Goal: Task Accomplishment & Management: Use online tool/utility

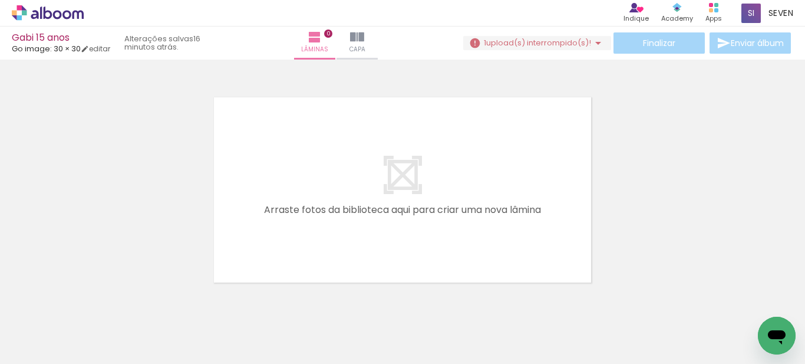
click at [542, 44] on span "upload(s) interrompido(s)!" at bounding box center [538, 42] width 105 height 11
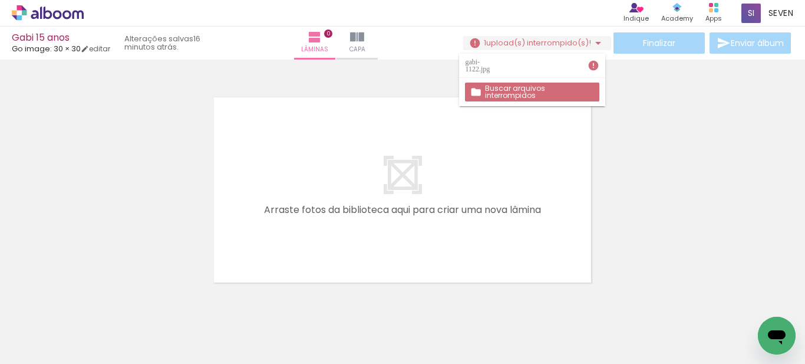
click at [0, 0] on slot "Buscar arquivos interrompidos" at bounding box center [0, 0] width 0 height 0
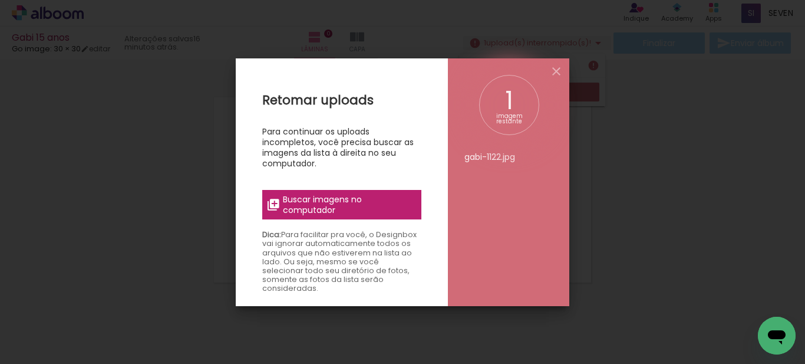
click at [325, 202] on span "Buscar imagens no computador" at bounding box center [348, 204] width 131 height 21
click at [0, 0] on input "file" at bounding box center [0, 0] width 0 height 0
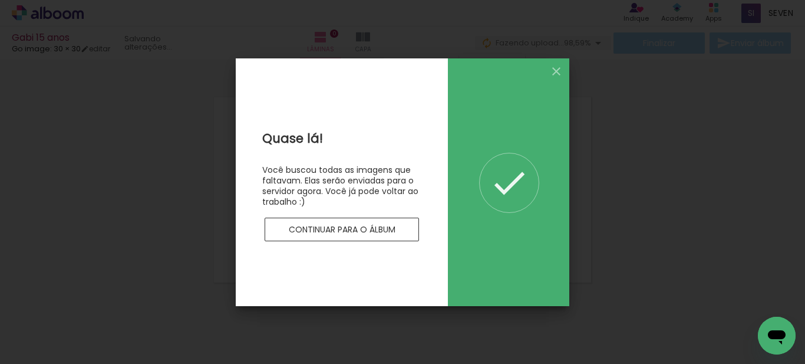
click at [0, 0] on slot "Continuar para o álbum" at bounding box center [0, 0] width 0 height 0
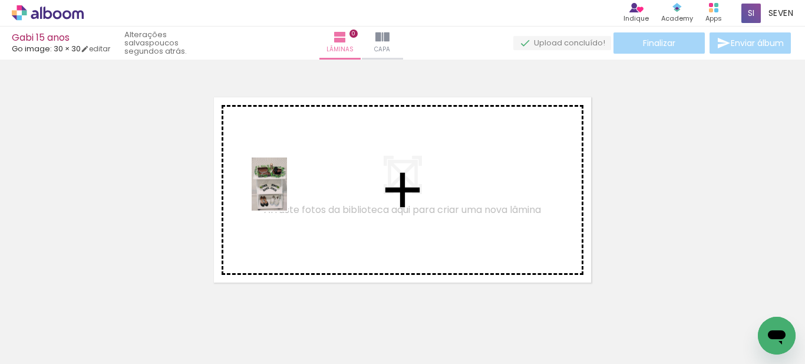
drag, startPoint x: 126, startPoint y: 332, endPoint x: 192, endPoint y: 331, distance: 66.0
click at [285, 195] on quentale-workspace at bounding box center [402, 182] width 805 height 364
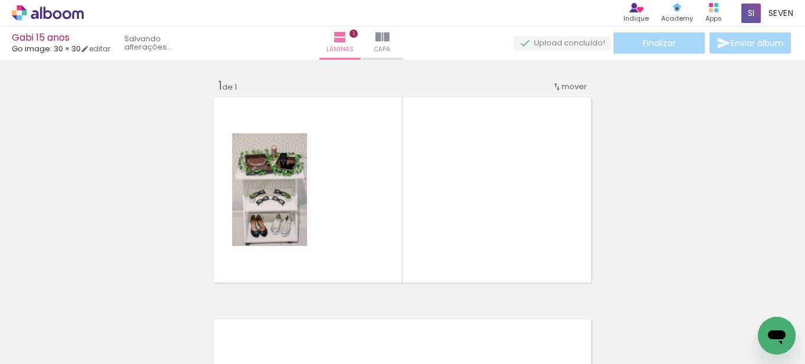
scroll to position [15, 0]
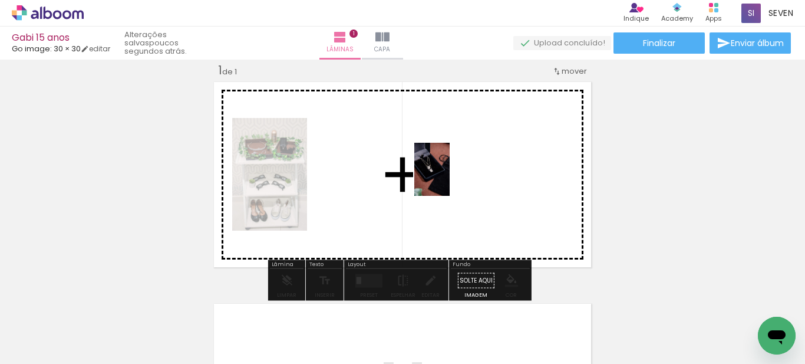
drag, startPoint x: 186, startPoint y: 328, endPoint x: 450, endPoint y: 178, distance: 303.8
click at [450, 178] on quentale-workspace at bounding box center [402, 182] width 805 height 364
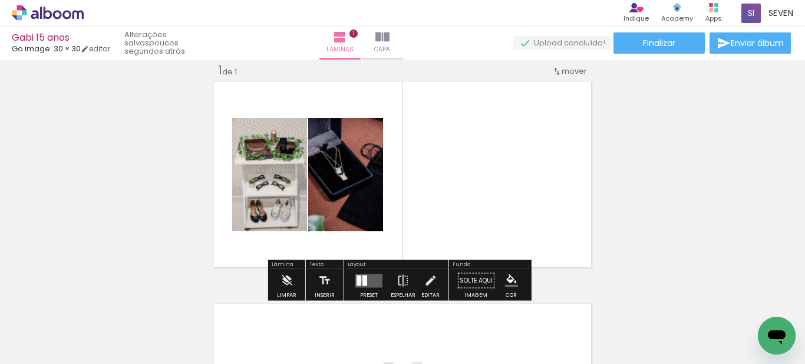
click at [363, 278] on div at bounding box center [365, 280] width 5 height 11
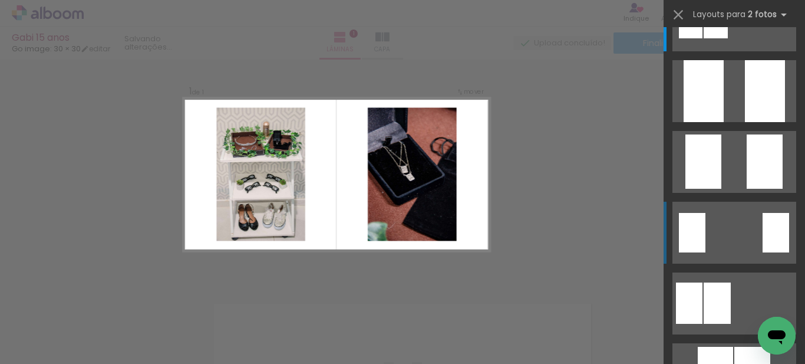
scroll to position [118, 0]
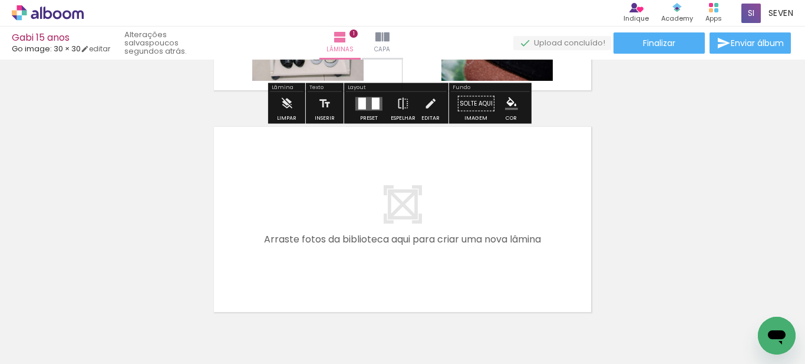
scroll to position [251, 0]
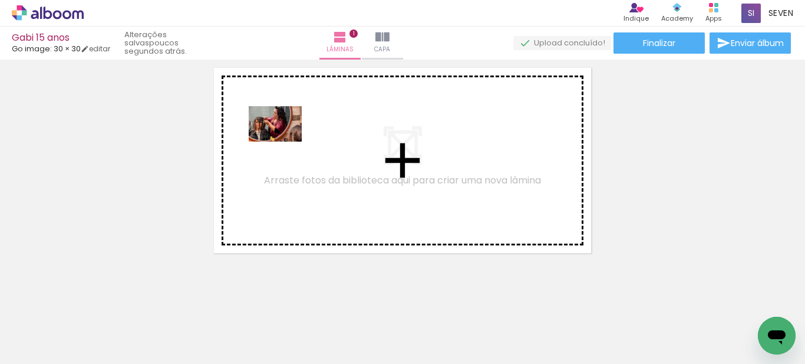
drag, startPoint x: 248, startPoint y: 334, endPoint x: 284, endPoint y: 141, distance: 196.1
click at [284, 141] on quentale-workspace at bounding box center [402, 182] width 805 height 364
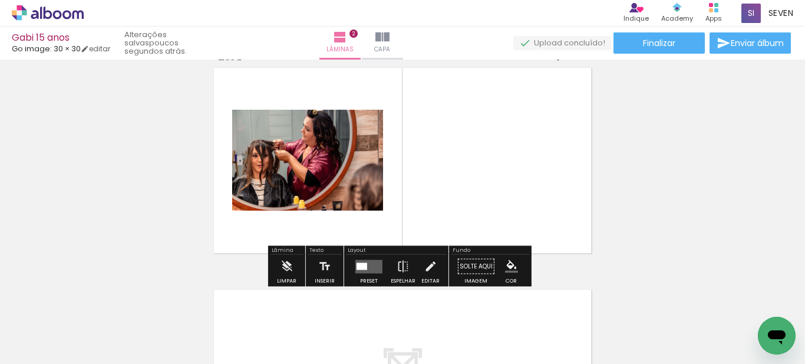
scroll to position [237, 0]
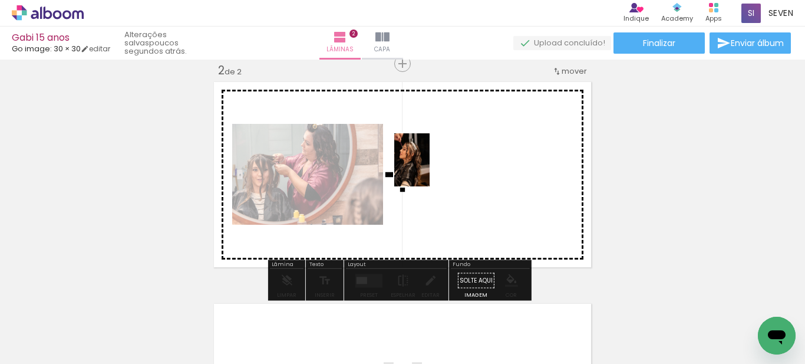
drag, startPoint x: 309, startPoint y: 329, endPoint x: 430, endPoint y: 169, distance: 200.8
click at [430, 169] on quentale-workspace at bounding box center [402, 182] width 805 height 364
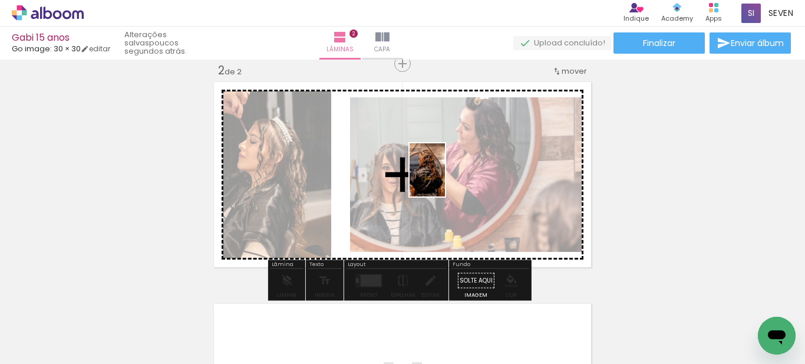
drag, startPoint x: 385, startPoint y: 337, endPoint x: 445, endPoint y: 179, distance: 169.6
click at [445, 179] on quentale-workspace at bounding box center [402, 182] width 805 height 364
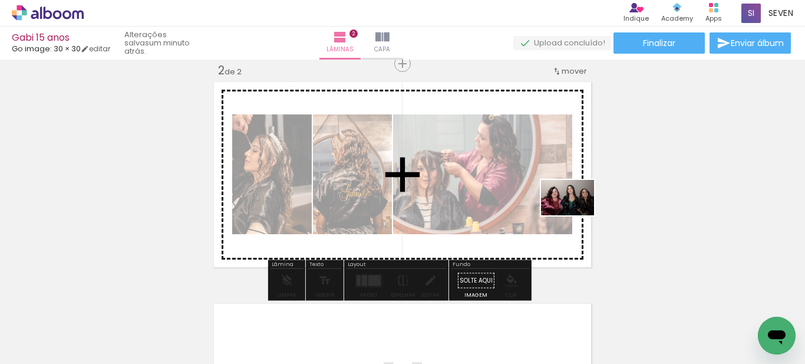
drag, startPoint x: 524, startPoint y: 335, endPoint x: 576, endPoint y: 215, distance: 131.2
click at [576, 215] on quentale-workspace at bounding box center [402, 182] width 805 height 364
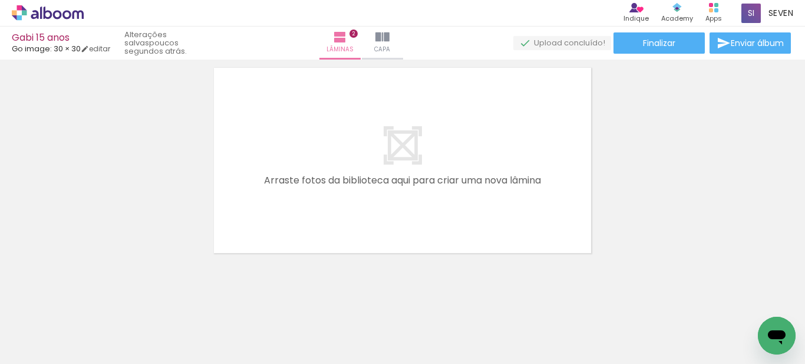
scroll to position [0, 243]
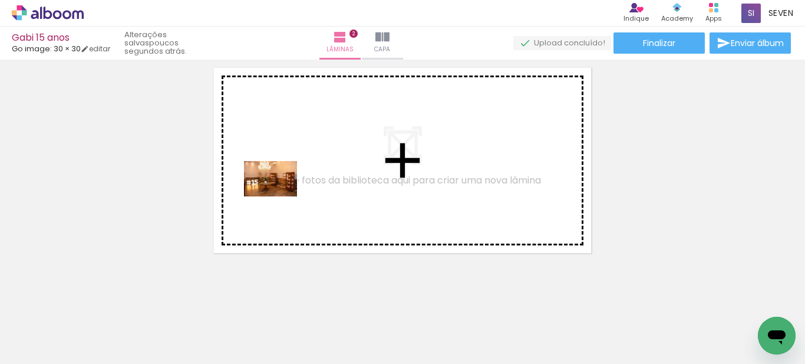
drag, startPoint x: 207, startPoint y: 322, endPoint x: 280, endPoint y: 194, distance: 147.8
click at [280, 194] on quentale-workspace at bounding box center [402, 182] width 805 height 364
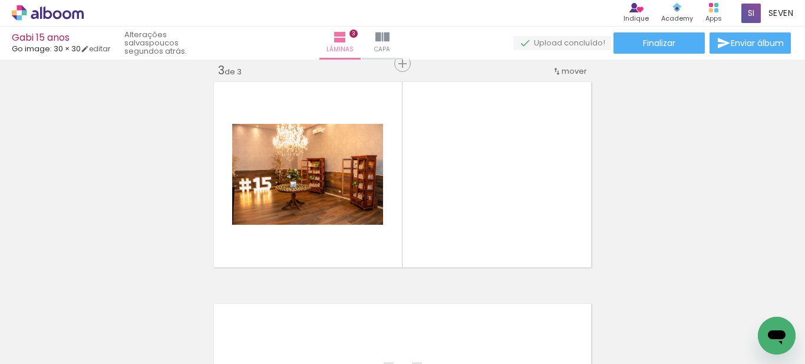
scroll to position [0, 640]
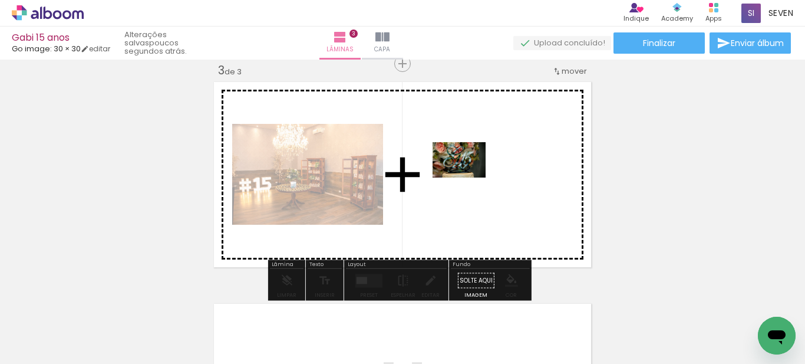
drag, startPoint x: 530, startPoint y: 332, endPoint x: 461, endPoint y: 173, distance: 172.9
click at [461, 173] on quentale-workspace at bounding box center [402, 182] width 805 height 364
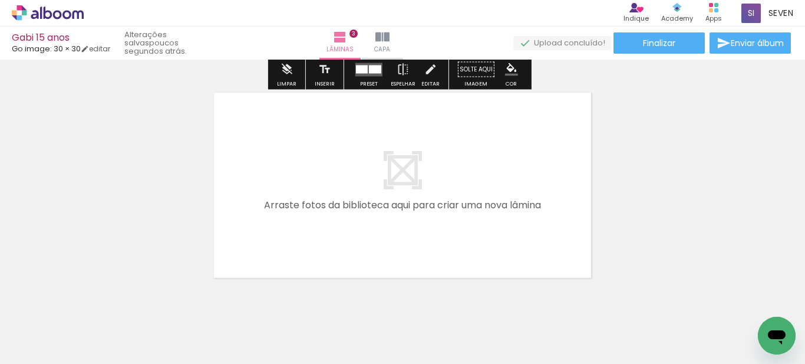
scroll to position [702, 0]
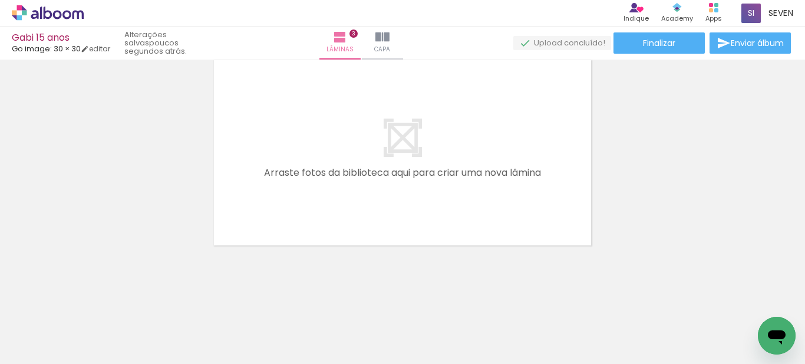
click at [28, 325] on input "Todas as fotos" at bounding box center [33, 328] width 45 height 10
click at [0, 0] on slot "Não utilizadas" at bounding box center [0, 0] width 0 height 0
type input "Não utilizadas"
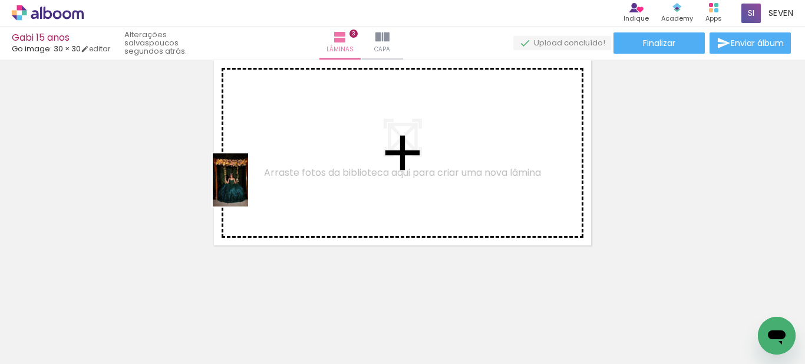
drag, startPoint x: 134, startPoint y: 329, endPoint x: 248, endPoint y: 189, distance: 181.0
click at [248, 189] on quentale-workspace at bounding box center [402, 182] width 805 height 364
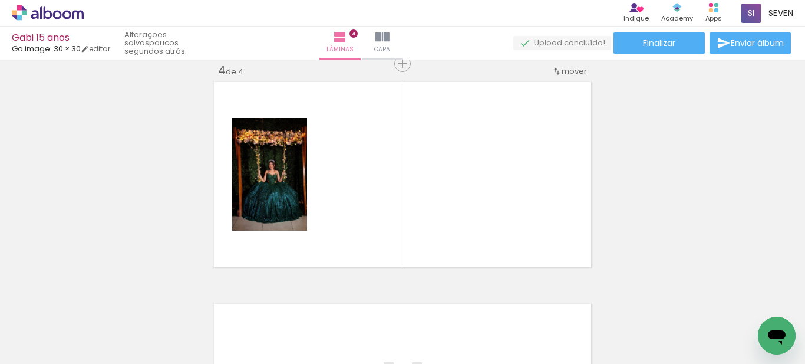
scroll to position [680, 0]
drag, startPoint x: 199, startPoint y: 329, endPoint x: 176, endPoint y: 329, distance: 23.0
click at [187, 327] on div at bounding box center [184, 324] width 58 height 39
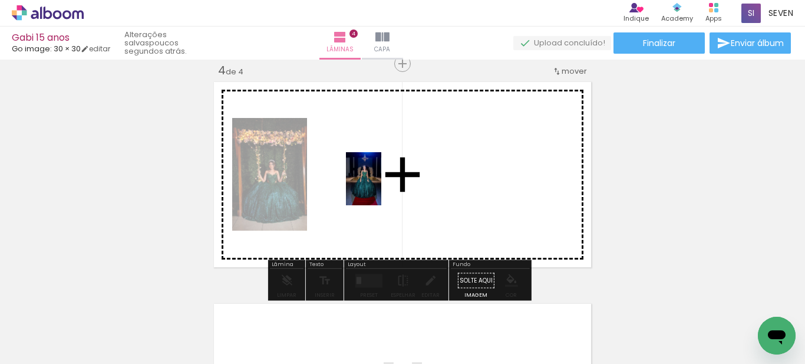
drag, startPoint x: 129, startPoint y: 334, endPoint x: 375, endPoint y: 193, distance: 283.6
click at [375, 193] on quentale-workspace at bounding box center [402, 182] width 805 height 364
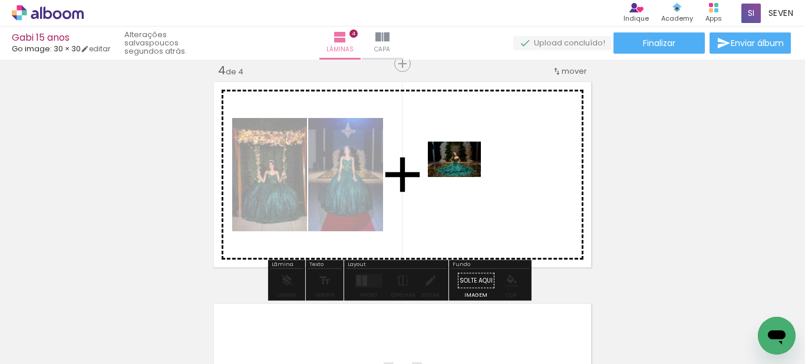
drag, startPoint x: 130, startPoint y: 332, endPoint x: 463, endPoint y: 177, distance: 367.3
click at [463, 177] on quentale-workspace at bounding box center [402, 182] width 805 height 364
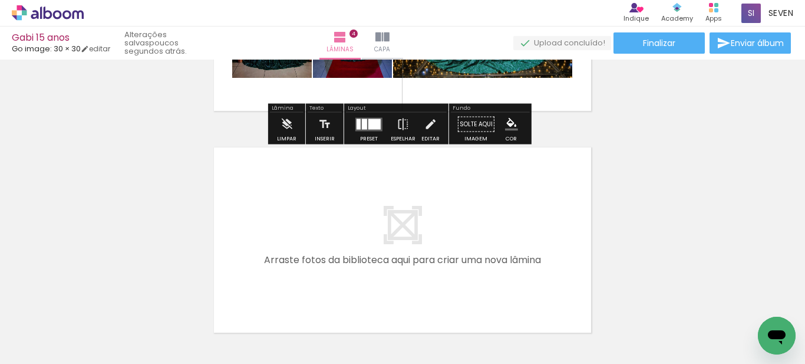
scroll to position [857, 0]
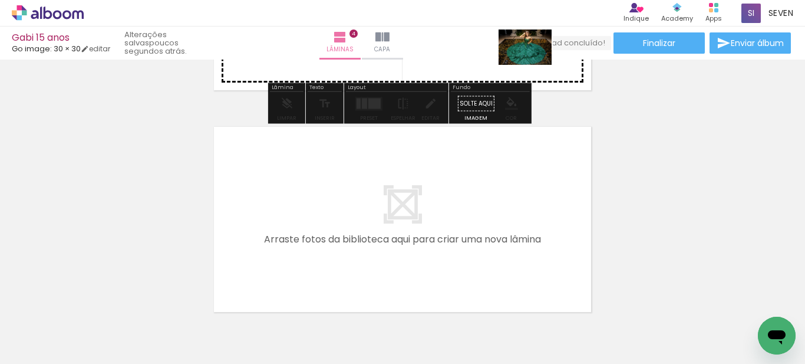
drag, startPoint x: 101, startPoint y: 327, endPoint x: 534, endPoint y: 65, distance: 506.5
click at [534, 65] on quentale-workspace at bounding box center [402, 182] width 805 height 364
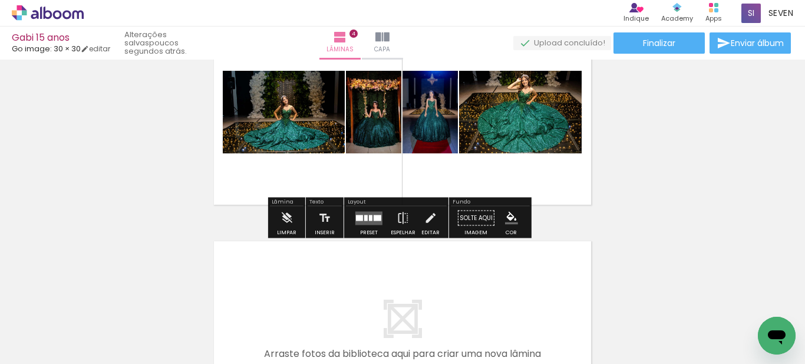
scroll to position [739, 0]
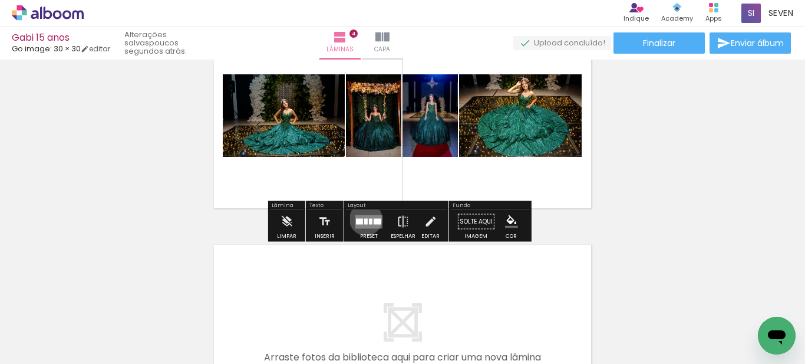
click at [364, 219] on div at bounding box center [366, 221] width 4 height 6
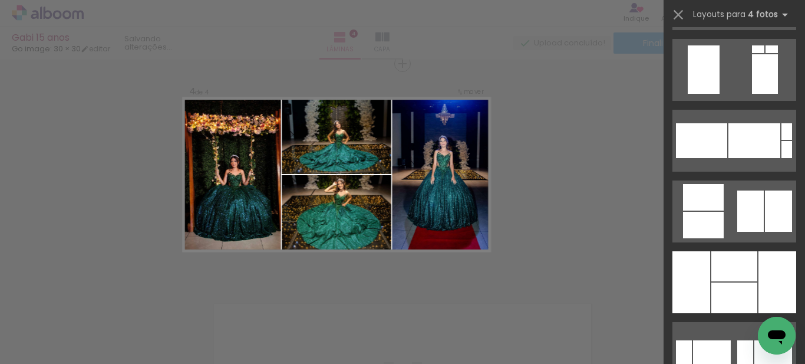
scroll to position [1827, 0]
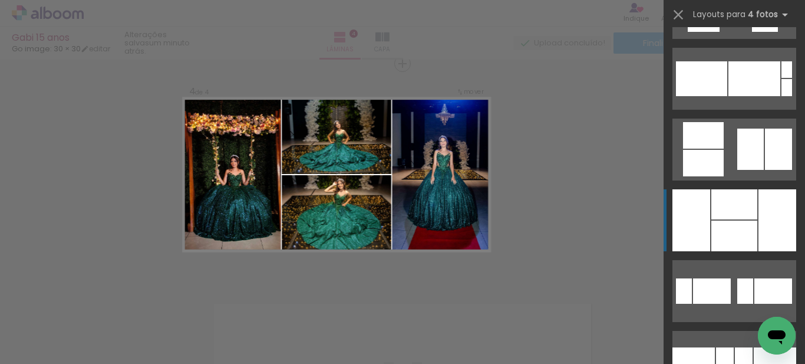
click at [733, 235] on div at bounding box center [734, 235] width 46 height 31
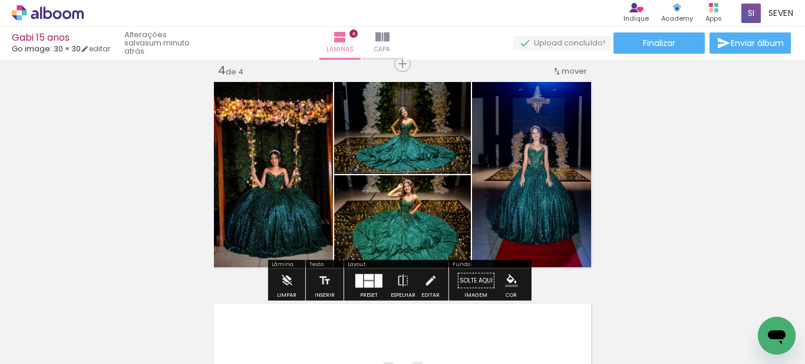
click at [365, 277] on div at bounding box center [368, 276] width 9 height 6
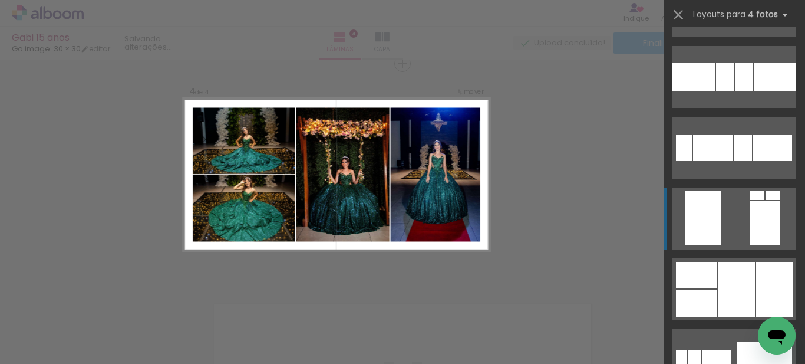
scroll to position [2216, 0]
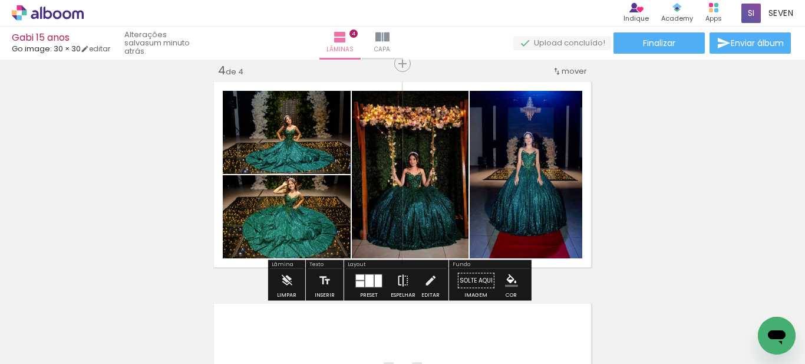
click at [401, 277] on iron-icon at bounding box center [403, 281] width 13 height 24
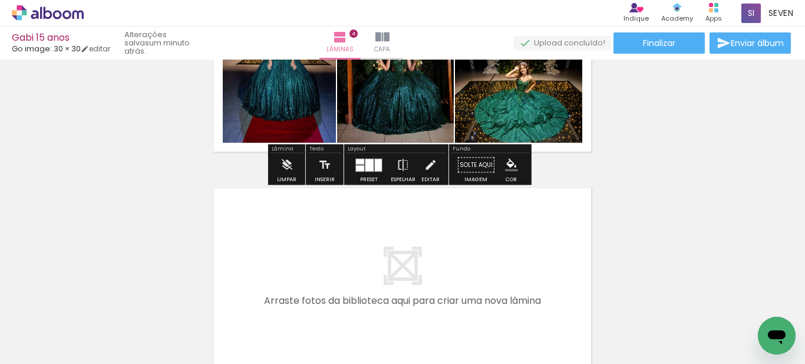
scroll to position [798, 0]
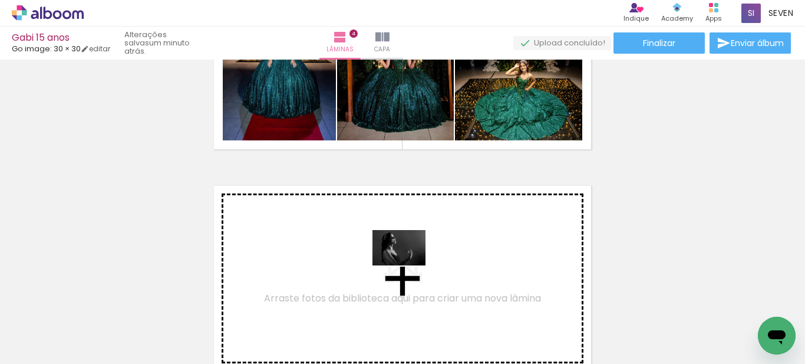
drag, startPoint x: 127, startPoint y: 330, endPoint x: 408, endPoint y: 265, distance: 288.0
click at [408, 265] on quentale-workspace at bounding box center [402, 182] width 805 height 364
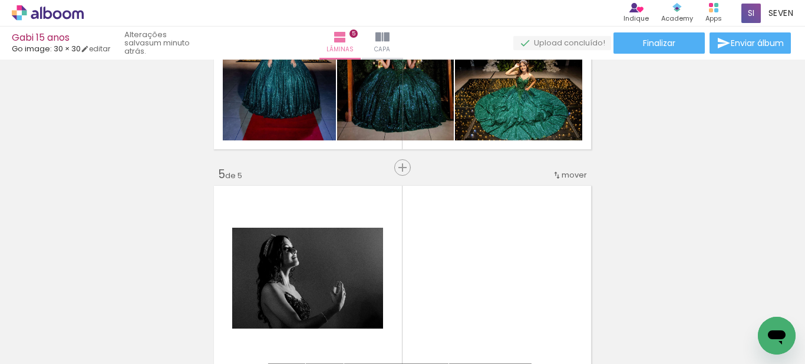
scroll to position [902, 0]
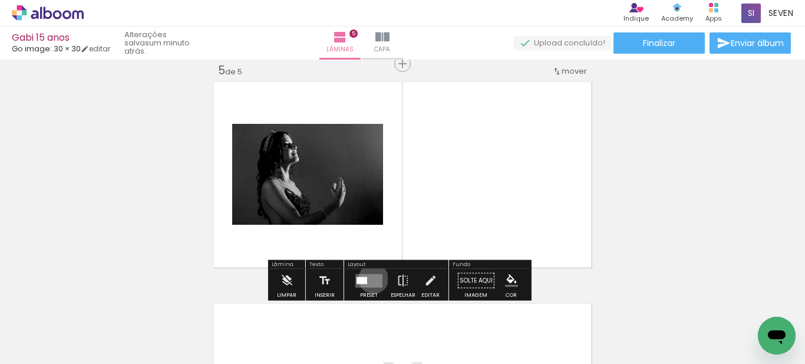
click at [371, 278] on quentale-layouter at bounding box center [368, 280] width 27 height 14
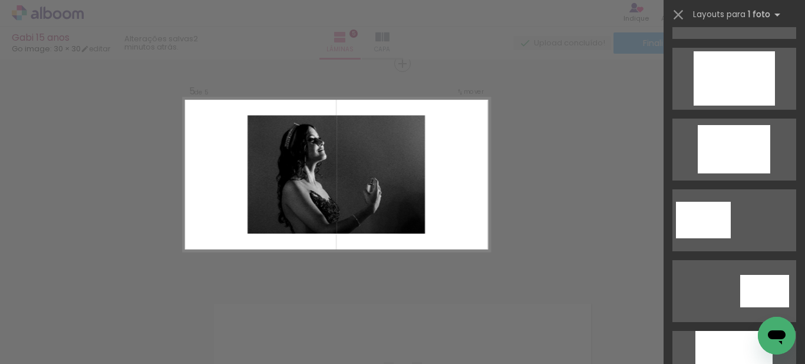
scroll to position [295, 0]
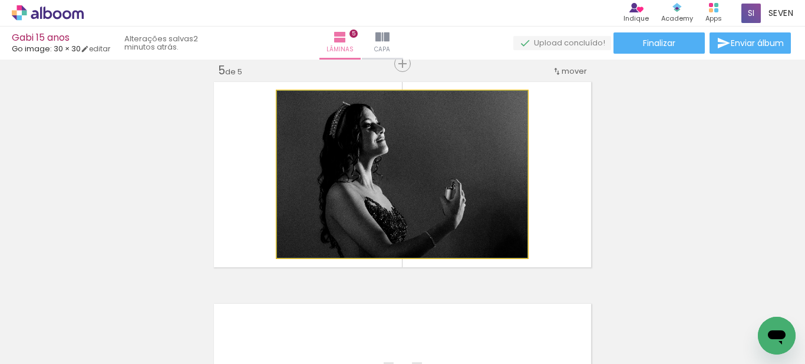
drag, startPoint x: 341, startPoint y: 189, endPoint x: 332, endPoint y: 189, distance: 8.3
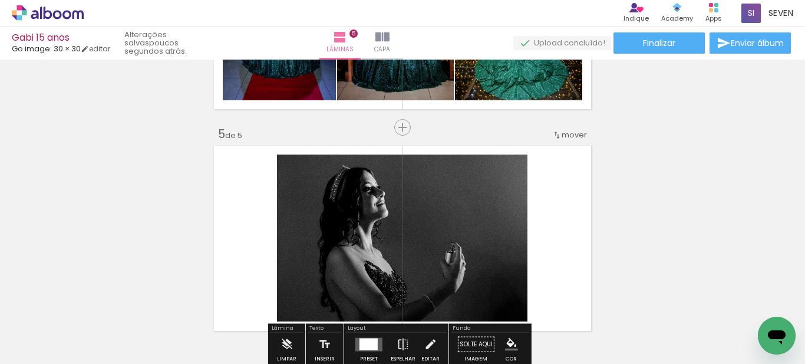
scroll to position [843, 0]
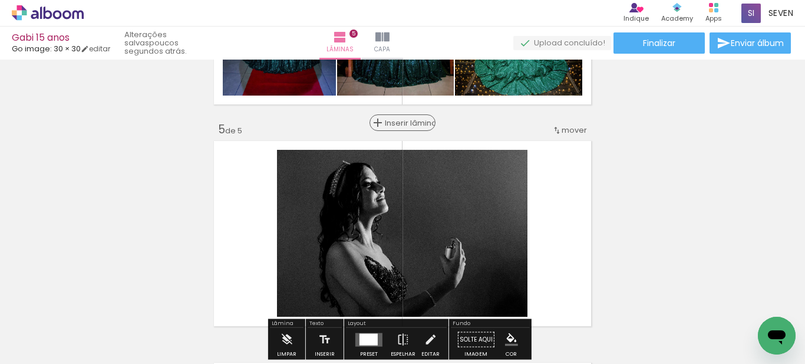
click at [385, 120] on span "Inserir lâmina" at bounding box center [408, 123] width 46 height 8
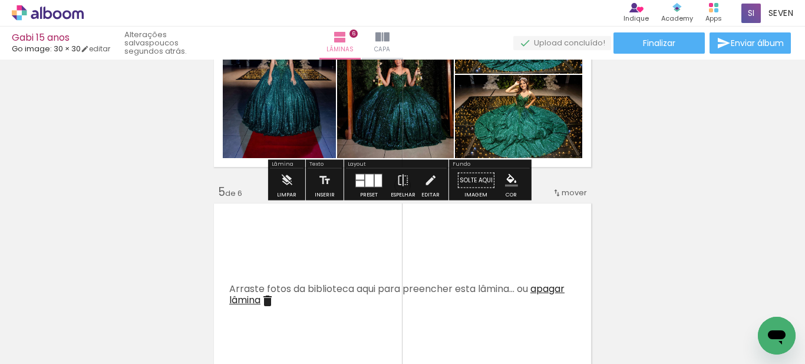
scroll to position [784, 0]
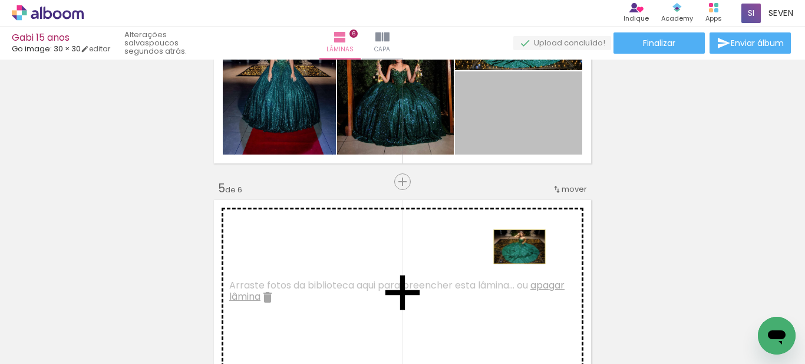
drag, startPoint x: 522, startPoint y: 116, endPoint x: 515, endPoint y: 247, distance: 131.6
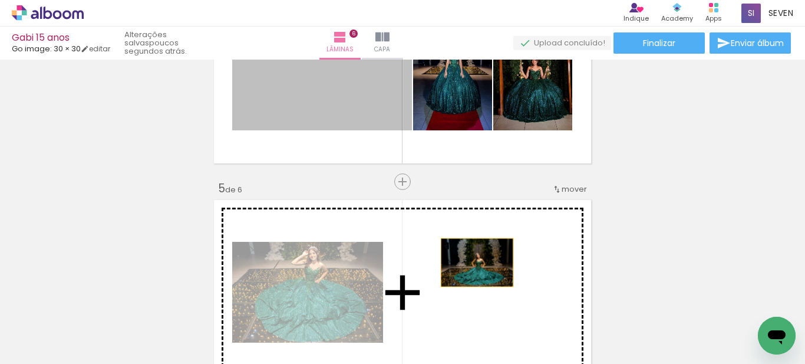
drag, startPoint x: 337, startPoint y: 85, endPoint x: 473, endPoint y: 262, distance: 222.8
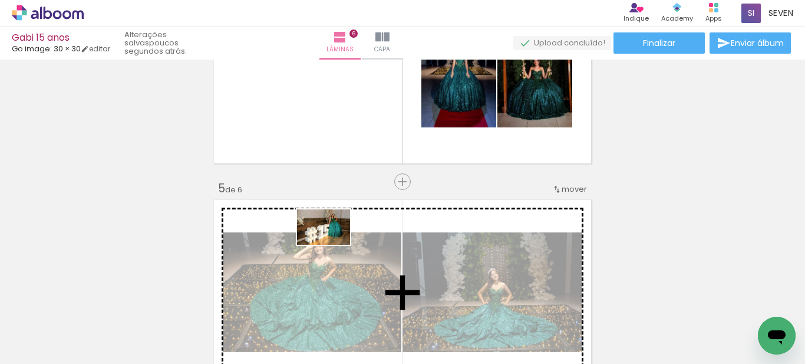
drag, startPoint x: 397, startPoint y: 331, endPoint x: 332, endPoint y: 245, distance: 107.4
click at [332, 245] on quentale-workspace at bounding box center [402, 182] width 805 height 364
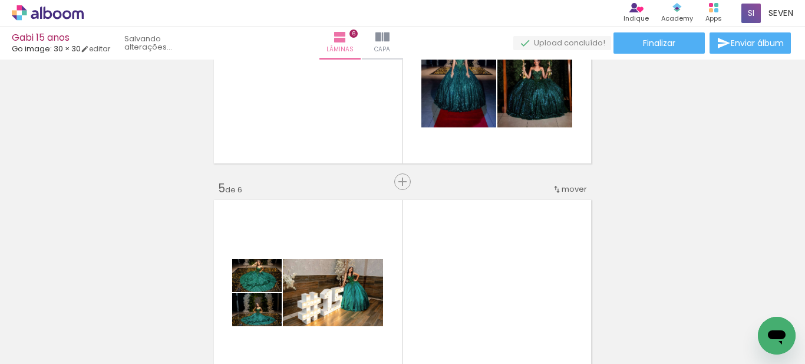
scroll to position [902, 0]
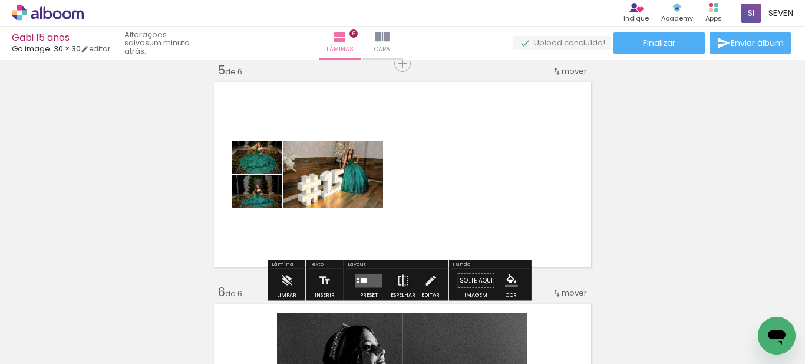
click at [361, 277] on quentale-layouter at bounding box center [368, 280] width 27 height 14
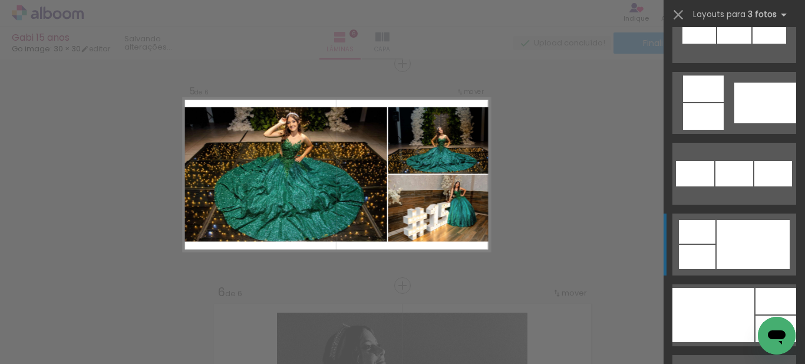
scroll to position [1179, 0]
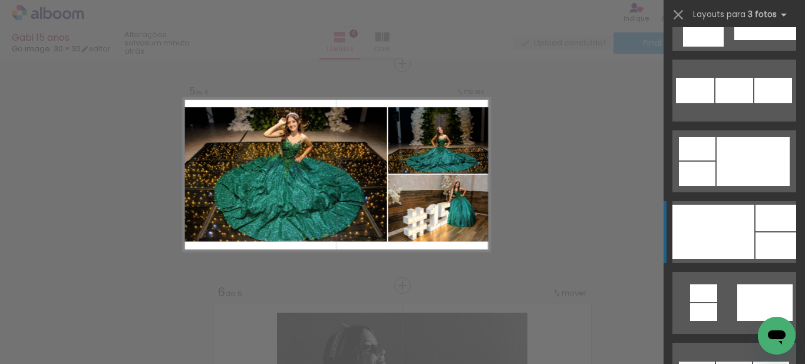
click at [756, 220] on div at bounding box center [776, 218] width 41 height 27
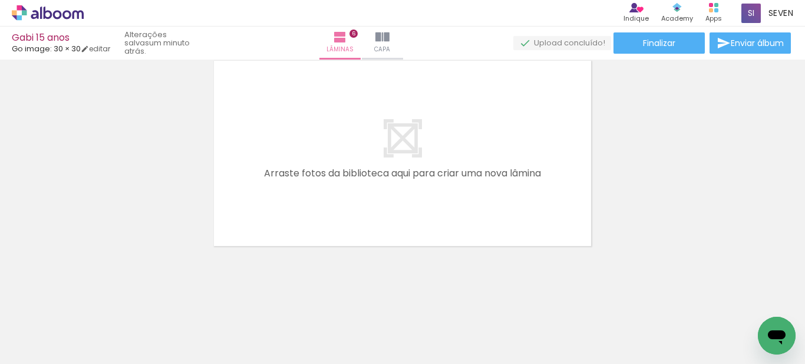
scroll to position [1367, 0]
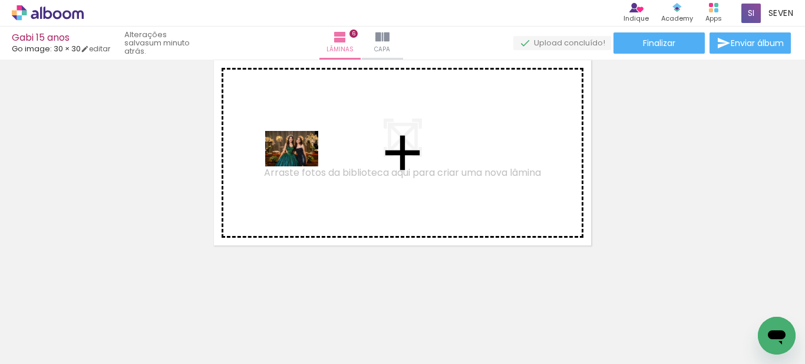
drag, startPoint x: 118, startPoint y: 329, endPoint x: 212, endPoint y: 363, distance: 99.9
click at [305, 162] on quentale-workspace at bounding box center [402, 182] width 805 height 364
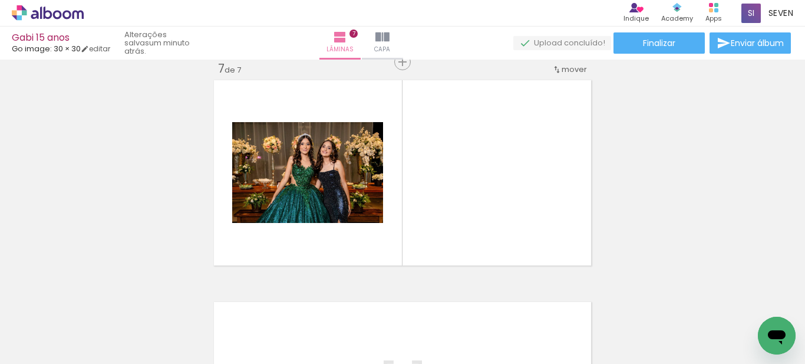
scroll to position [1345, 0]
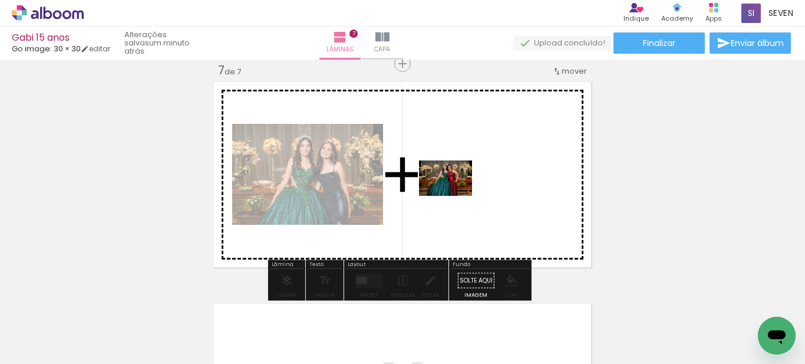
drag, startPoint x: 169, startPoint y: 293, endPoint x: 454, endPoint y: 196, distance: 301.4
click at [454, 196] on quentale-workspace at bounding box center [402, 182] width 805 height 364
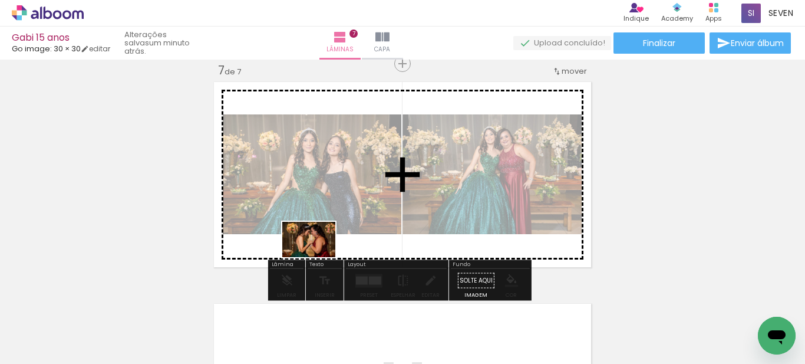
drag, startPoint x: 182, startPoint y: 304, endPoint x: 318, endPoint y: 257, distance: 143.3
click at [318, 257] on quentale-workspace at bounding box center [402, 182] width 805 height 364
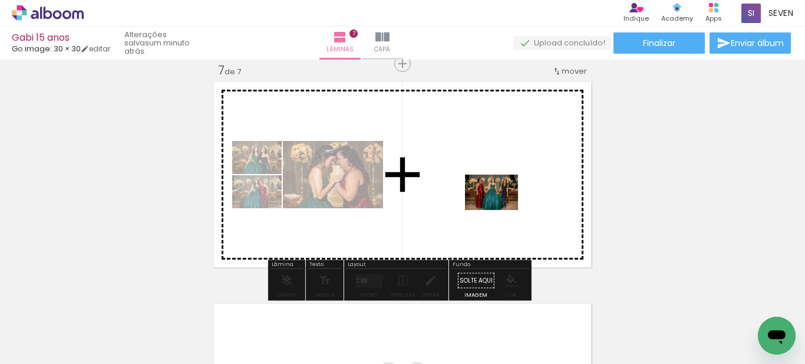
drag, startPoint x: 186, startPoint y: 324, endPoint x: 500, endPoint y: 210, distance: 334.9
click at [500, 210] on quentale-workspace at bounding box center [402, 182] width 805 height 364
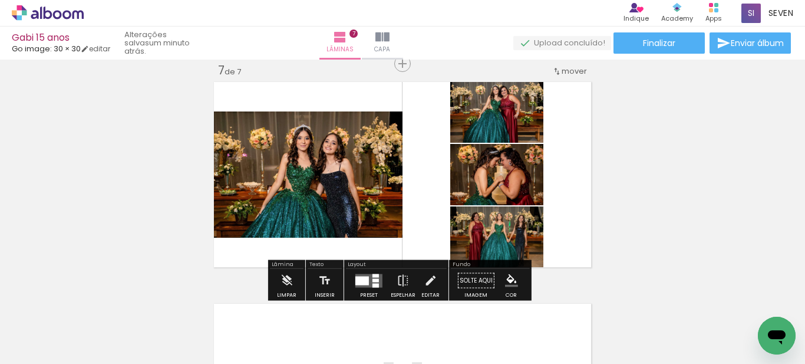
click at [368, 278] on quentale-layouter at bounding box center [368, 280] width 27 height 14
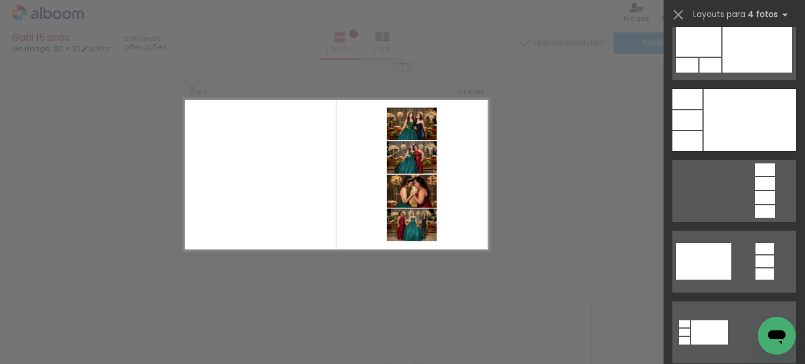
scroll to position [4244, 0]
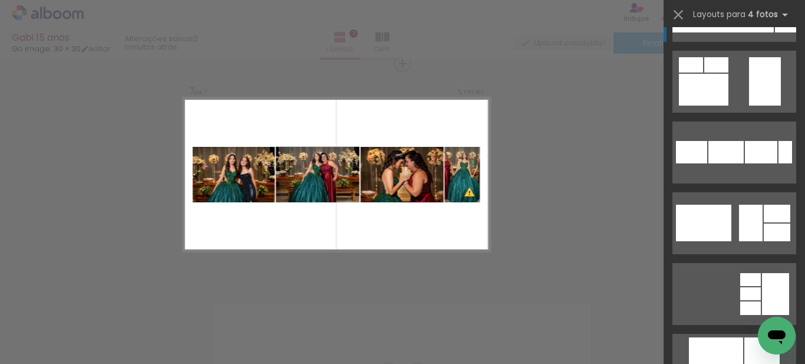
scroll to position [6307, 0]
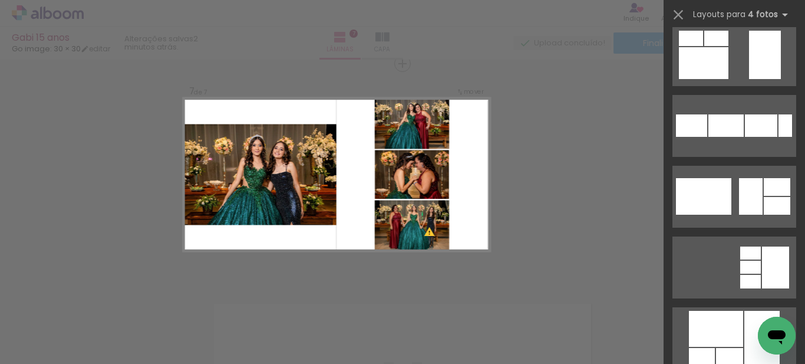
click at [429, 239] on quentale-photo at bounding box center [412, 225] width 74 height 51
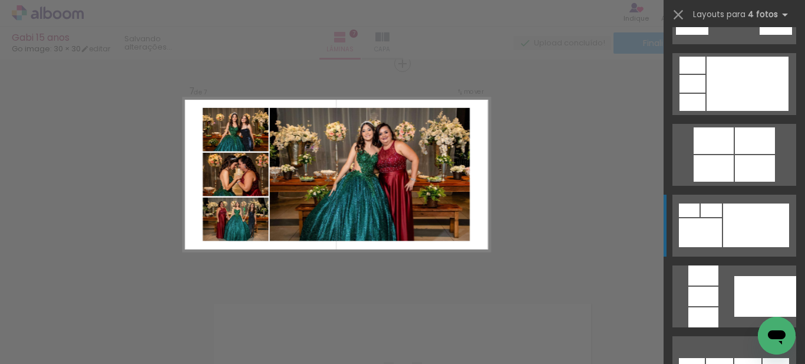
scroll to position [472, 0]
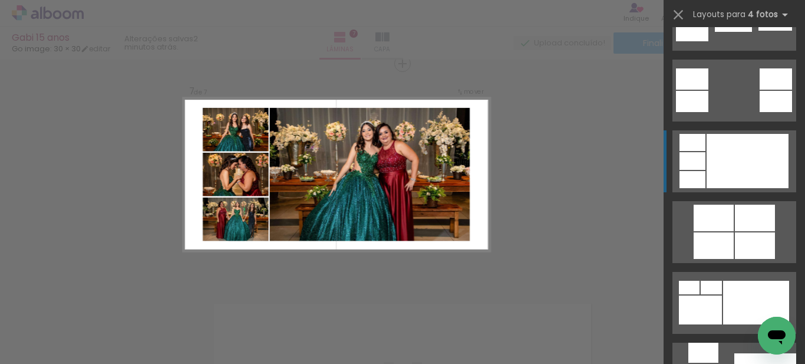
click at [726, 160] on div at bounding box center [748, 161] width 82 height 54
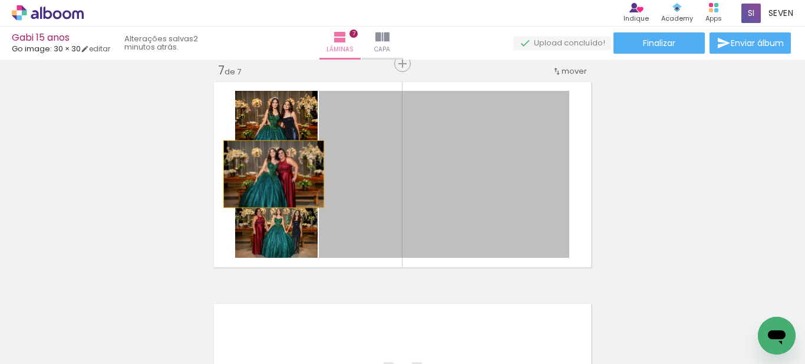
drag, startPoint x: 440, startPoint y: 161, endPoint x: 269, endPoint y: 174, distance: 171.4
click at [0, 0] on slot at bounding box center [0, 0] width 0 height 0
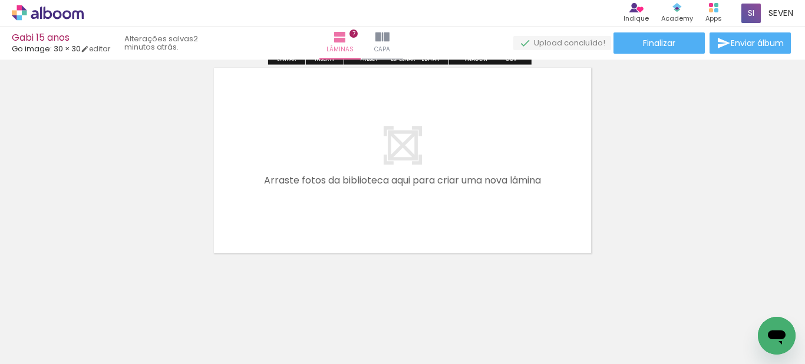
scroll to position [1589, 0]
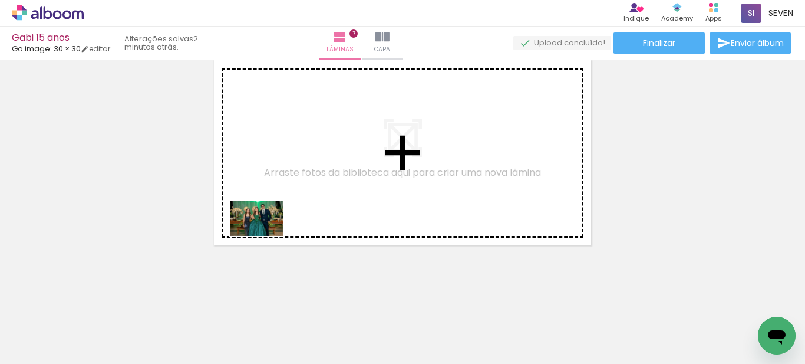
drag, startPoint x: 114, startPoint y: 337, endPoint x: 202, endPoint y: 298, distance: 96.1
click at [304, 195] on quentale-workspace at bounding box center [402, 182] width 805 height 364
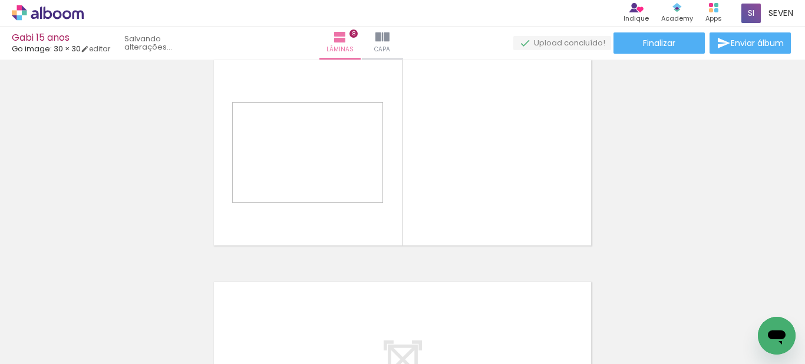
scroll to position [1567, 0]
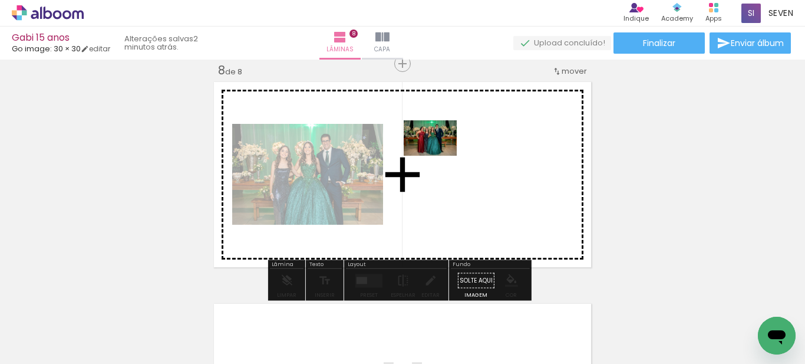
drag, startPoint x: 125, startPoint y: 329, endPoint x: 288, endPoint y: 272, distance: 172.2
click at [439, 156] on quentale-workspace at bounding box center [402, 182] width 805 height 364
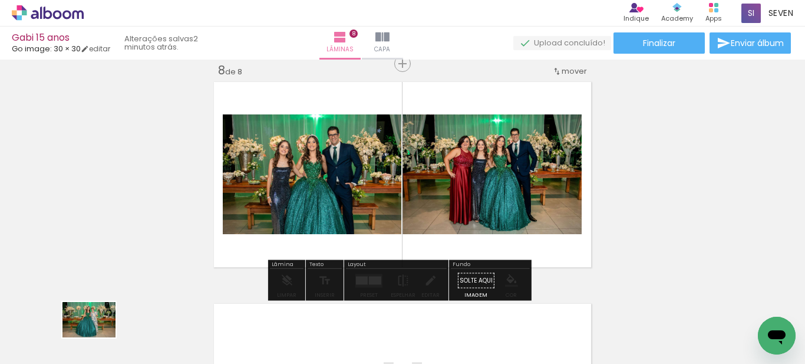
drag, startPoint x: 116, startPoint y: 331, endPoint x: 150, endPoint y: 329, distance: 34.9
click at [98, 337] on div at bounding box center [118, 324] width 58 height 39
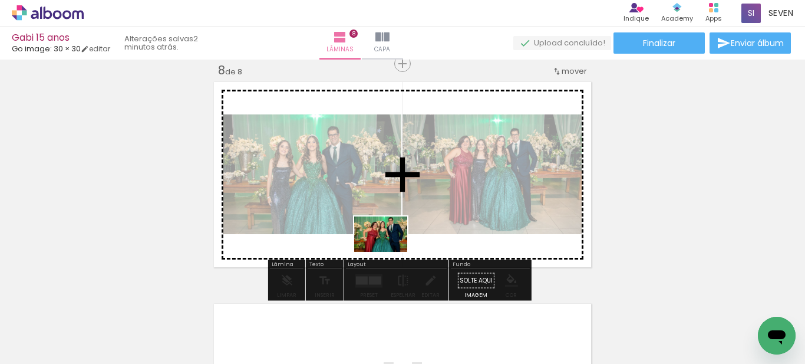
drag, startPoint x: 203, startPoint y: 327, endPoint x: 390, endPoint y: 251, distance: 202.5
click at [390, 251] on quentale-workspace at bounding box center [402, 182] width 805 height 364
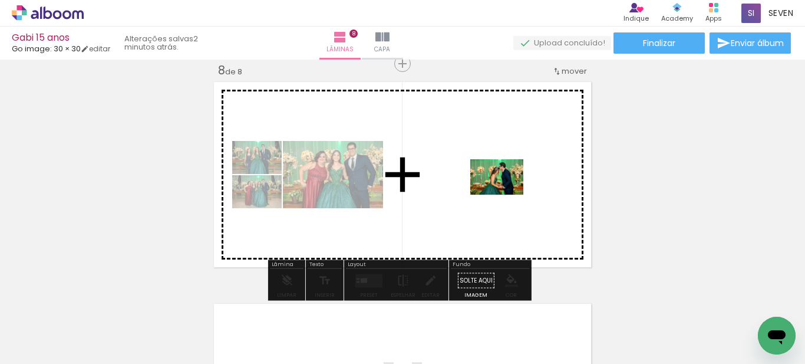
drag, startPoint x: 178, startPoint y: 334, endPoint x: 506, endPoint y: 195, distance: 356.3
click at [506, 195] on quentale-workspace at bounding box center [402, 182] width 805 height 364
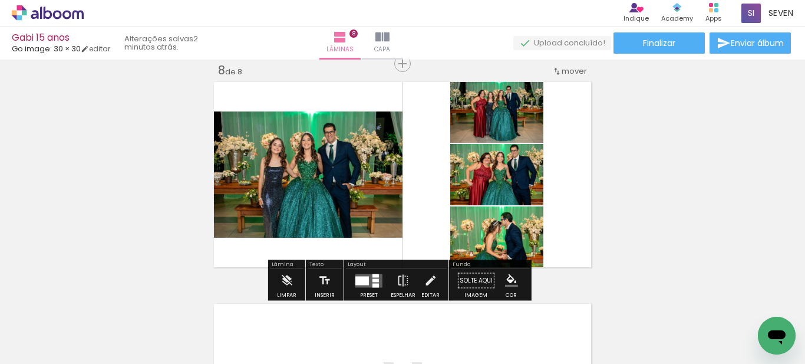
click at [358, 281] on div at bounding box center [362, 280] width 14 height 9
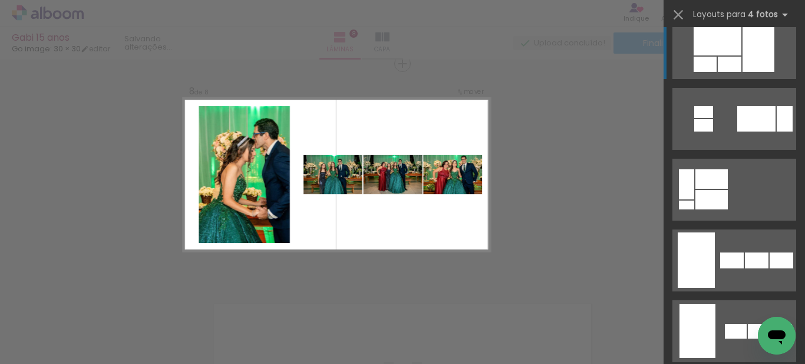
scroll to position [7014, 0]
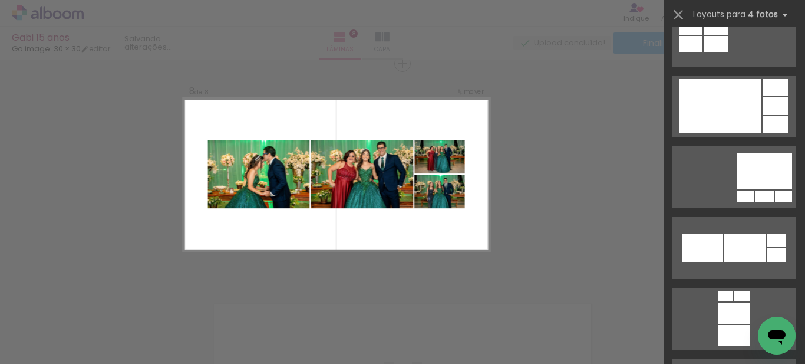
scroll to position [2829, 0]
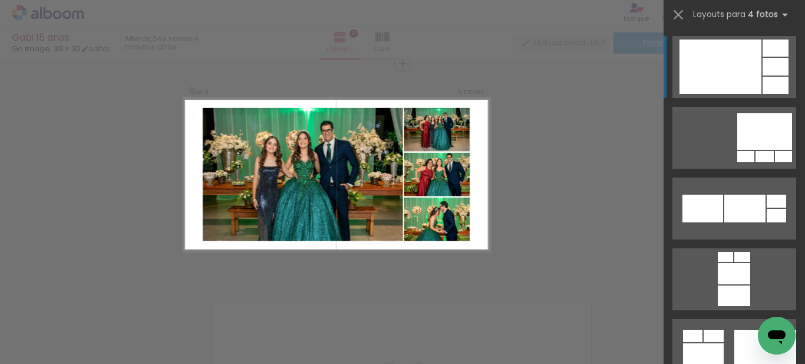
click at [704, 74] on div at bounding box center [721, 66] width 82 height 54
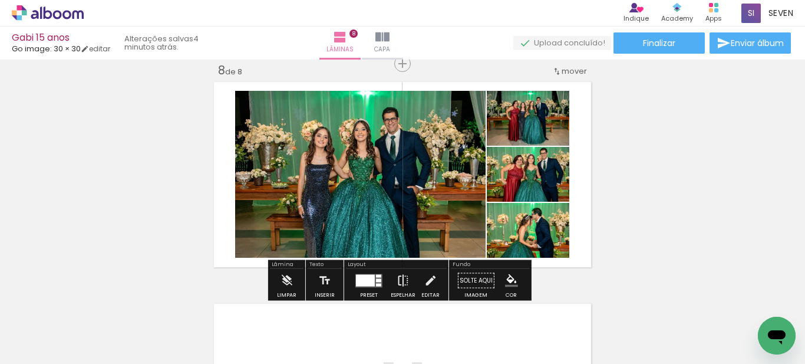
click at [397, 281] on iron-icon at bounding box center [403, 281] width 13 height 24
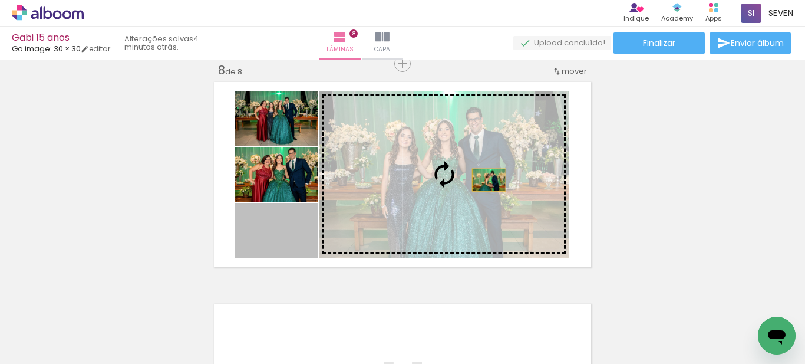
drag, startPoint x: 298, startPoint y: 238, endPoint x: 485, endPoint y: 180, distance: 195.8
click at [0, 0] on slot at bounding box center [0, 0] width 0 height 0
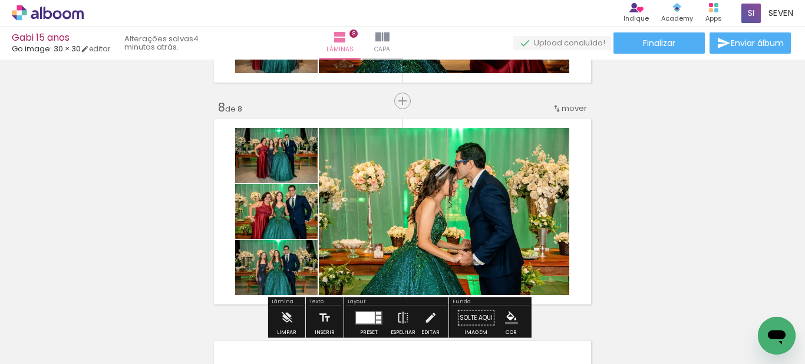
scroll to position [1567, 0]
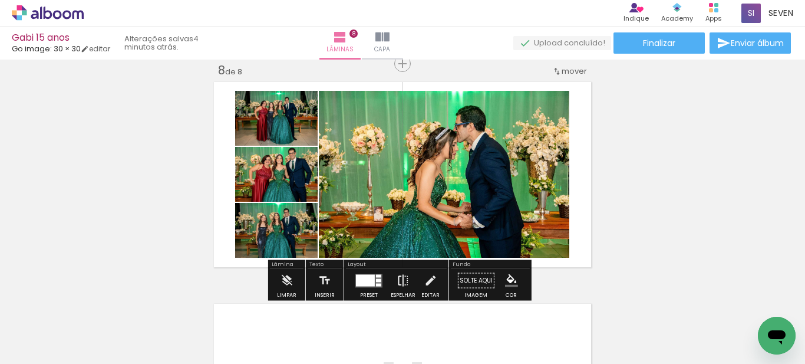
click at [402, 277] on iron-icon at bounding box center [403, 281] width 13 height 24
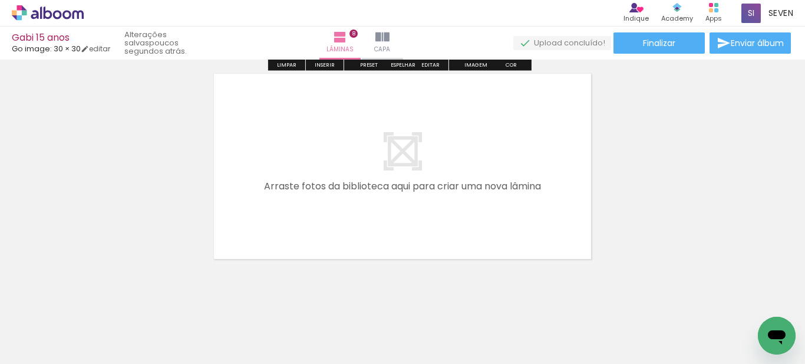
scroll to position [1810, 0]
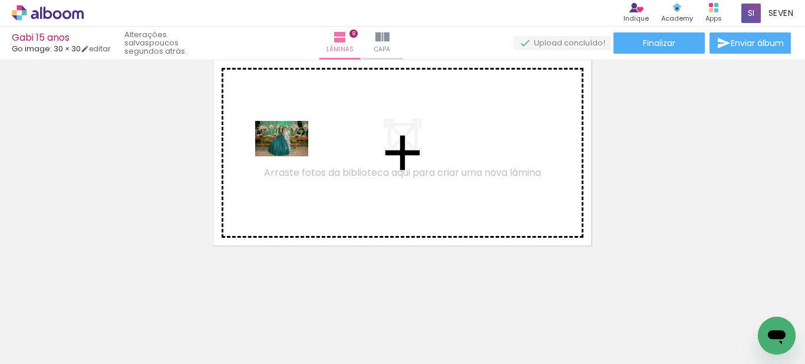
drag, startPoint x: 139, startPoint y: 327, endPoint x: 291, endPoint y: 156, distance: 228.4
click at [291, 156] on quentale-workspace at bounding box center [402, 182] width 805 height 364
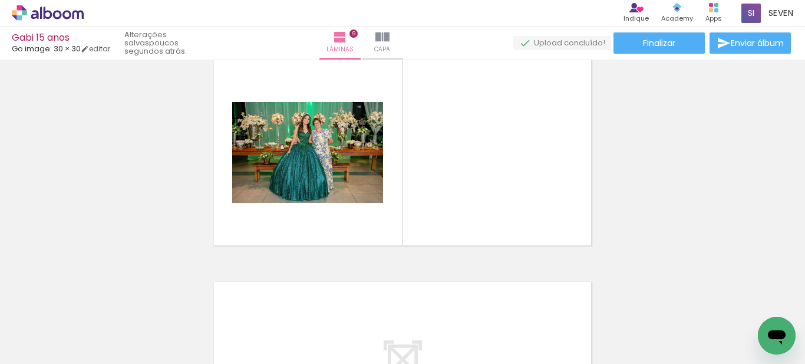
scroll to position [1788, 0]
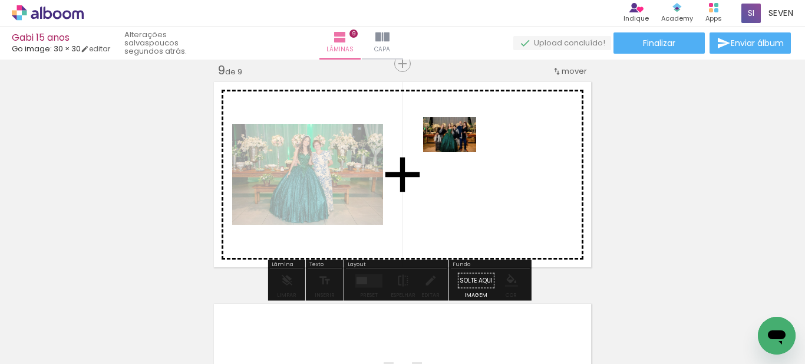
drag, startPoint x: 187, startPoint y: 331, endPoint x: 459, endPoint y: 152, distance: 325.2
click at [459, 152] on quentale-workspace at bounding box center [402, 182] width 805 height 364
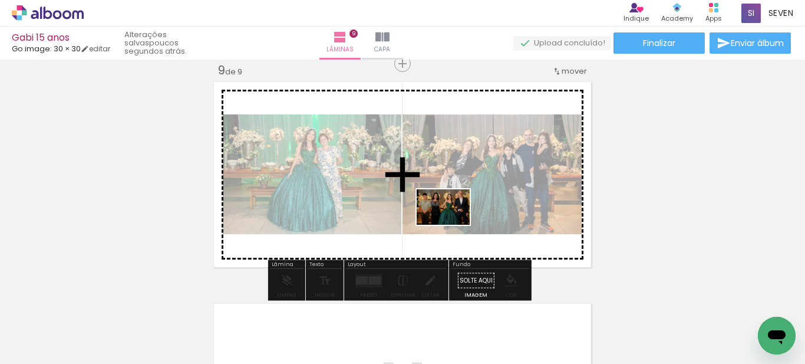
drag, startPoint x: 388, startPoint y: 327, endPoint x: 452, endPoint y: 225, distance: 120.7
click at [452, 225] on quentale-workspace at bounding box center [402, 182] width 805 height 364
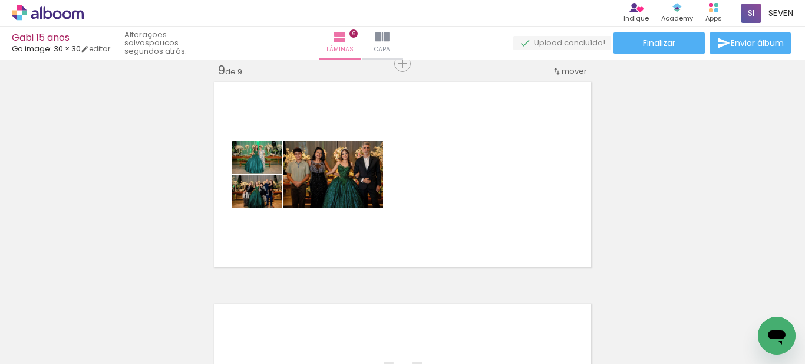
scroll to position [2829, 0]
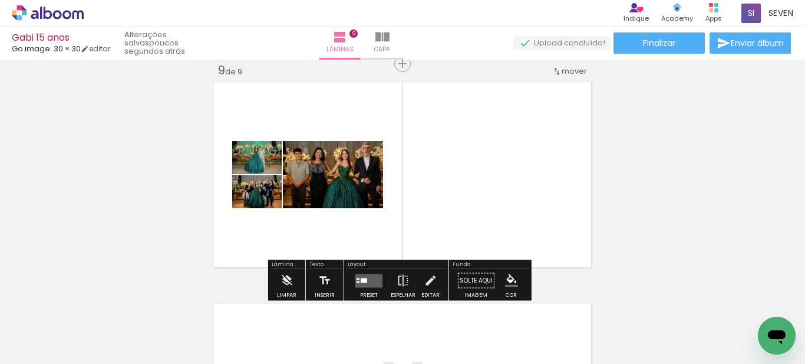
click at [374, 278] on quentale-layouter at bounding box center [368, 280] width 27 height 14
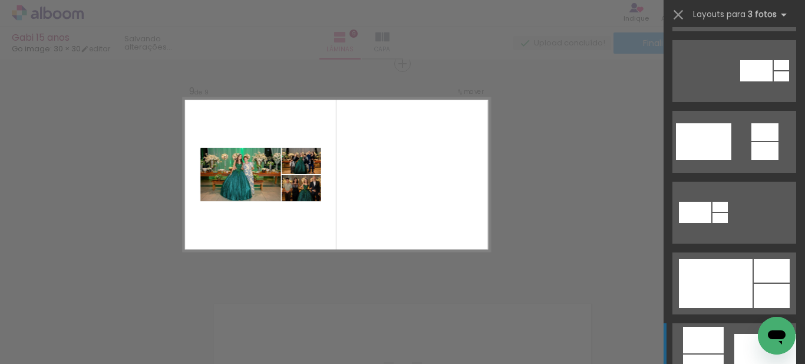
scroll to position [530, 0]
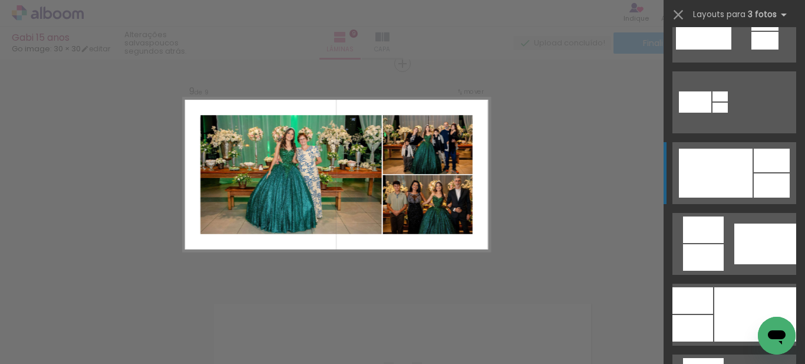
click at [731, 160] on div at bounding box center [716, 173] width 74 height 49
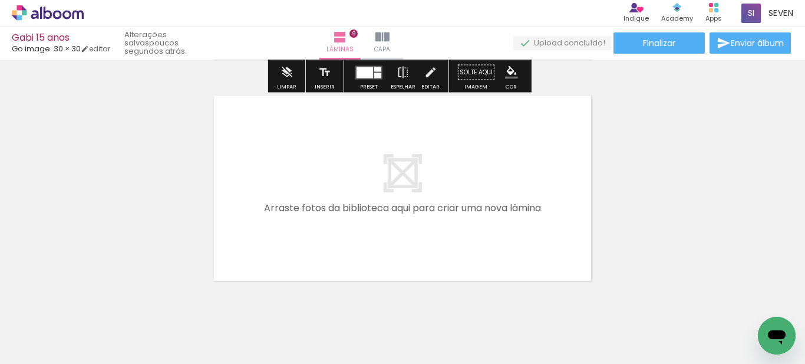
scroll to position [2024, 0]
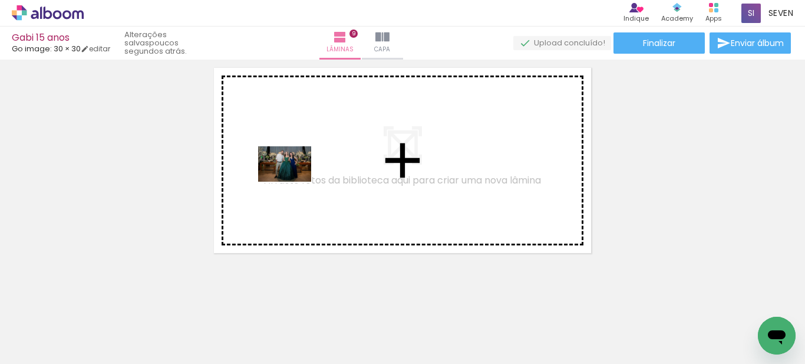
drag, startPoint x: 125, startPoint y: 334, endPoint x: 294, endPoint y: 181, distance: 227.8
click at [294, 181] on quentale-workspace at bounding box center [402, 182] width 805 height 364
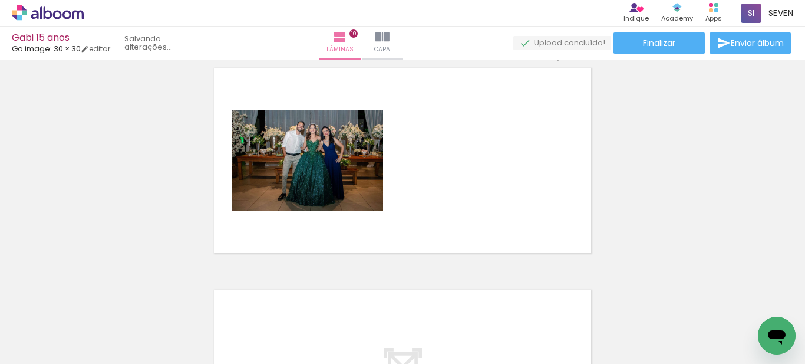
scroll to position [2010, 0]
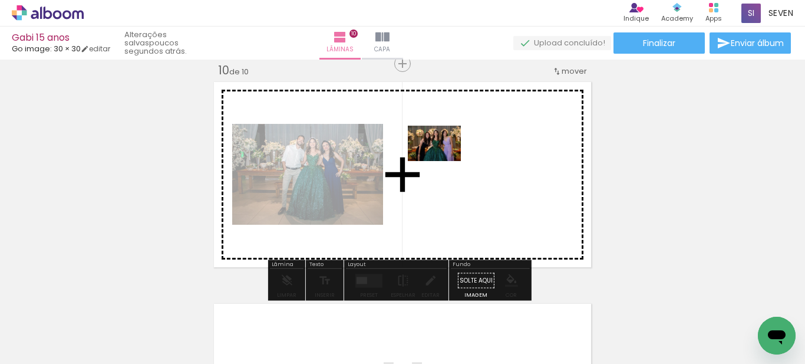
drag, startPoint x: 128, startPoint y: 338, endPoint x: 443, endPoint y: 161, distance: 361.5
click at [443, 161] on quentale-workspace at bounding box center [402, 182] width 805 height 364
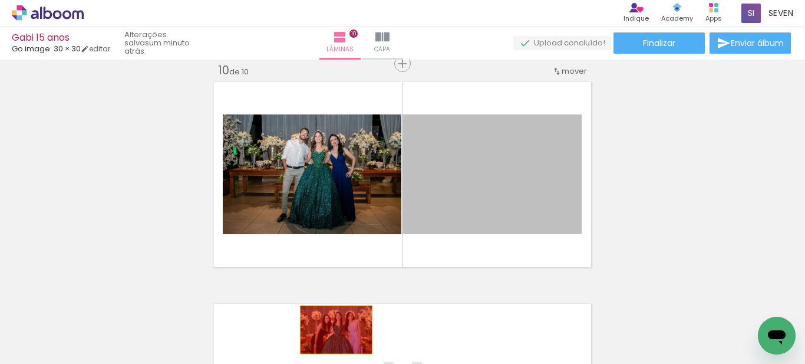
drag, startPoint x: 468, startPoint y: 182, endPoint x: 332, endPoint y: 329, distance: 201.1
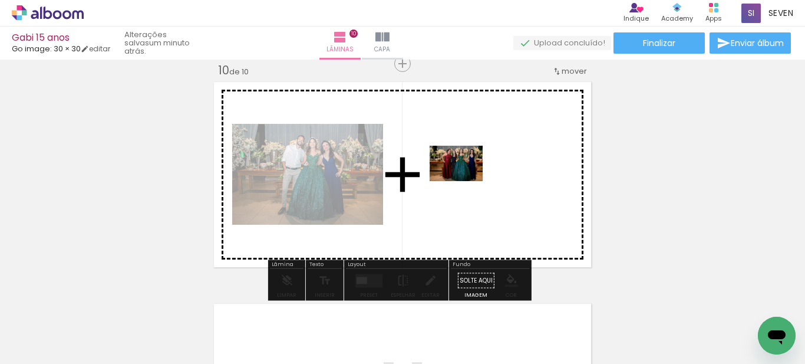
drag, startPoint x: 189, startPoint y: 333, endPoint x: 465, endPoint y: 181, distance: 315.0
click at [465, 181] on quentale-workspace at bounding box center [402, 182] width 805 height 364
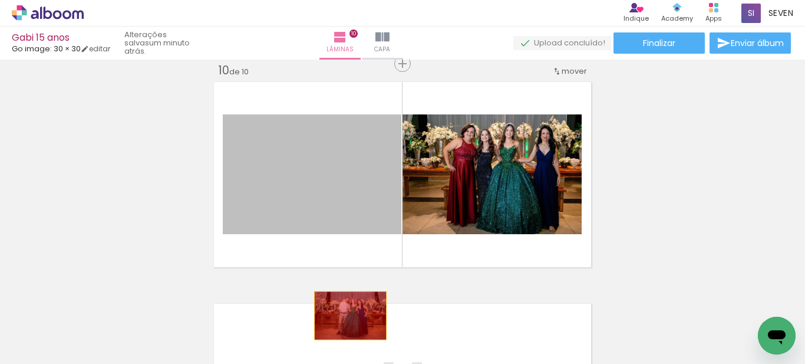
drag, startPoint x: 288, startPoint y: 156, endPoint x: 346, endPoint y: 315, distance: 169.5
click at [346, 315] on quentale-workspace at bounding box center [402, 182] width 805 height 364
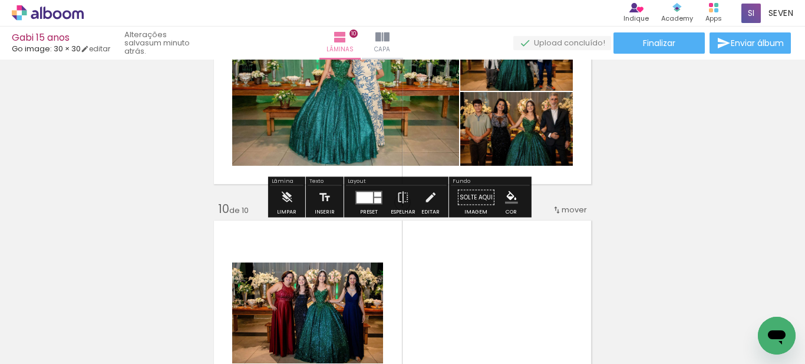
scroll to position [1833, 0]
